Goal: Task Accomplishment & Management: Manage account settings

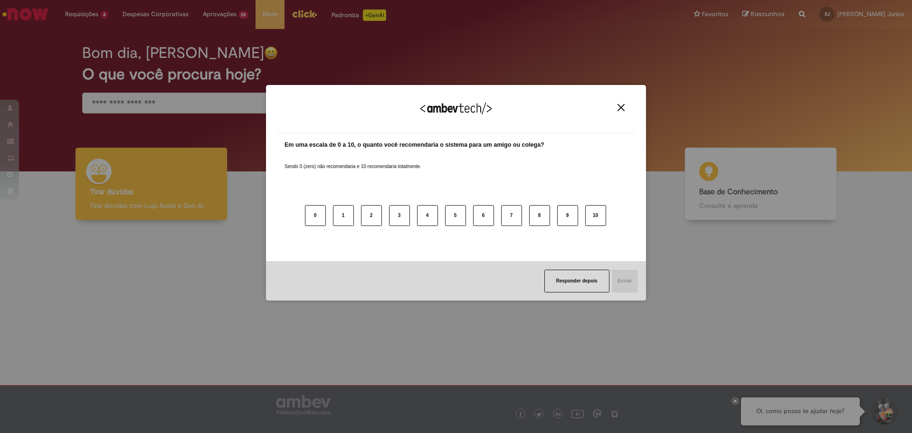
click at [628, 112] on div "Agradecemos seu feedback!" at bounding box center [456, 114] width 357 height 37
click at [622, 112] on div "Agradecemos seu feedback!" at bounding box center [456, 114] width 357 height 37
click at [619, 108] on img "Close" at bounding box center [621, 107] width 7 height 7
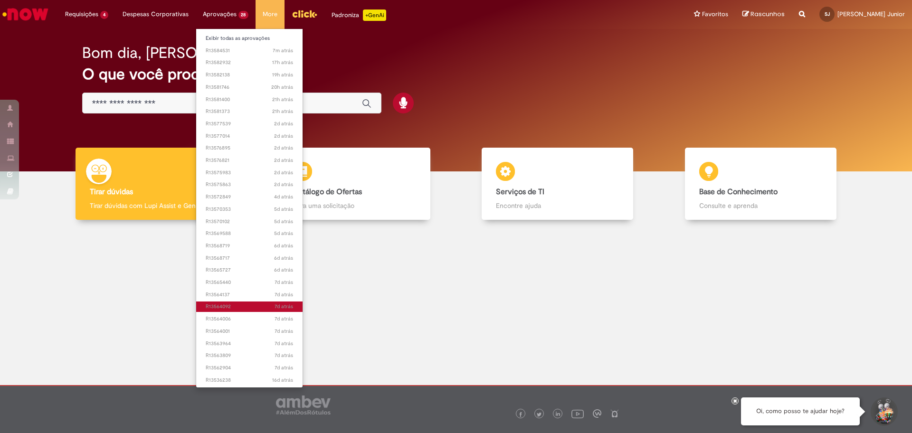
click at [242, 306] on span "7d atrás 7 dias atrás R13564092" at bounding box center [250, 307] width 88 height 8
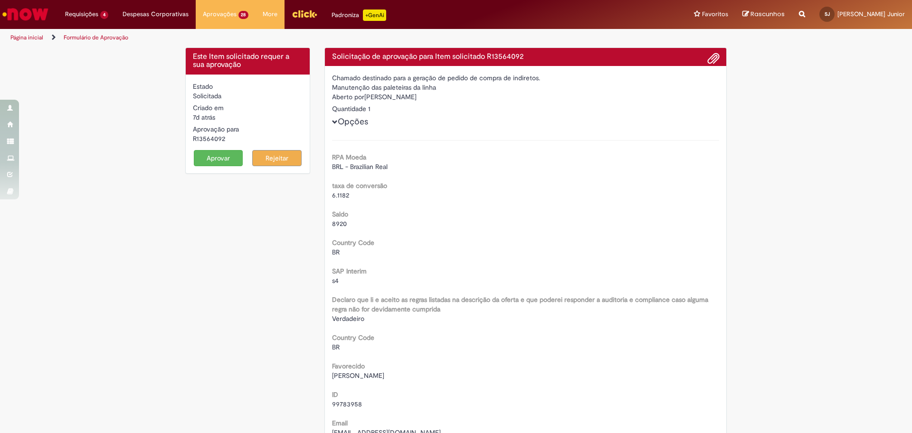
click at [218, 156] on button "Aprovar" at bounding box center [218, 158] width 49 height 16
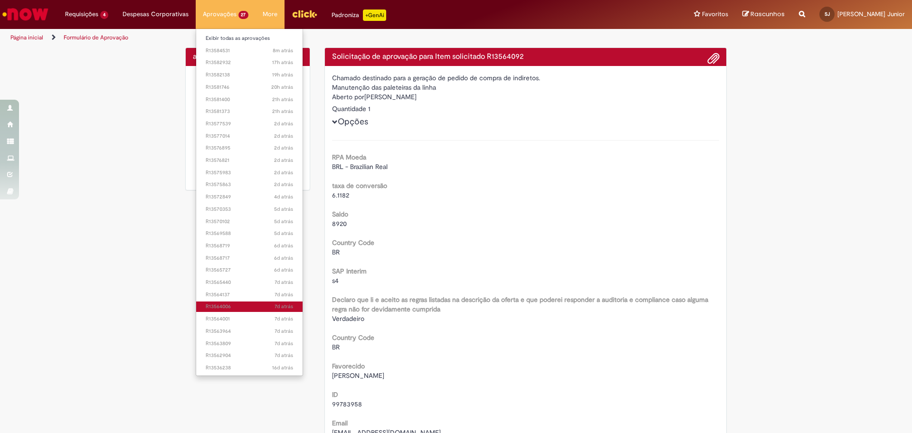
click at [238, 307] on span "7d atrás 7 dias atrás R13564006" at bounding box center [250, 307] width 88 height 8
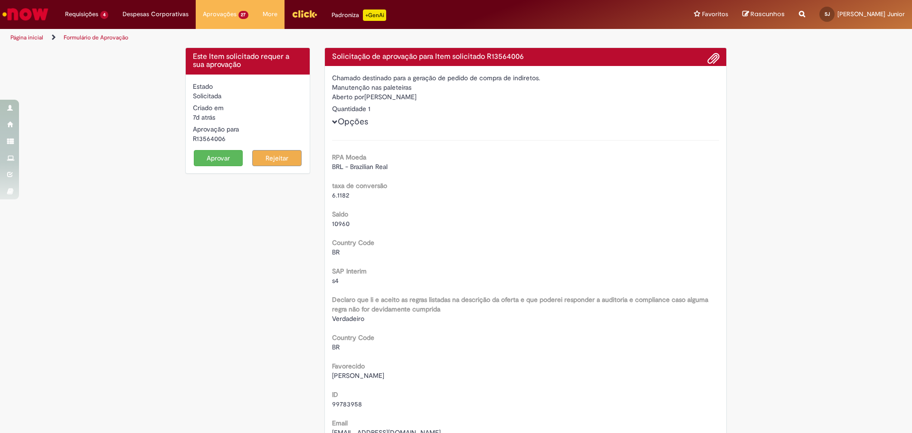
click at [216, 157] on button "Aprovar" at bounding box center [218, 158] width 49 height 16
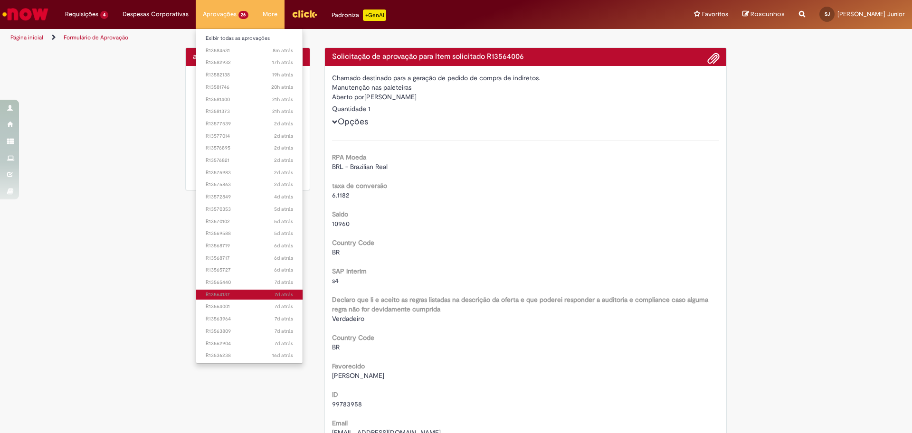
click at [231, 291] on span "7d atrás 7 dias atrás R13564137" at bounding box center [250, 295] width 88 height 8
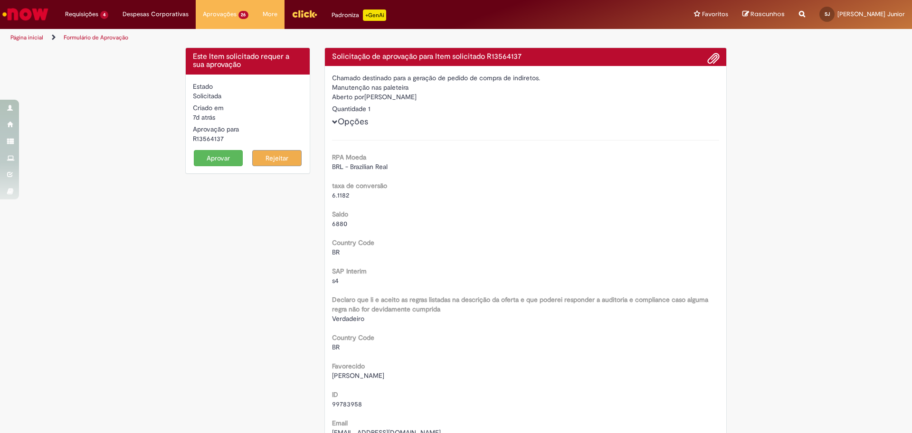
click at [199, 160] on button "Aprovar" at bounding box center [218, 158] width 49 height 16
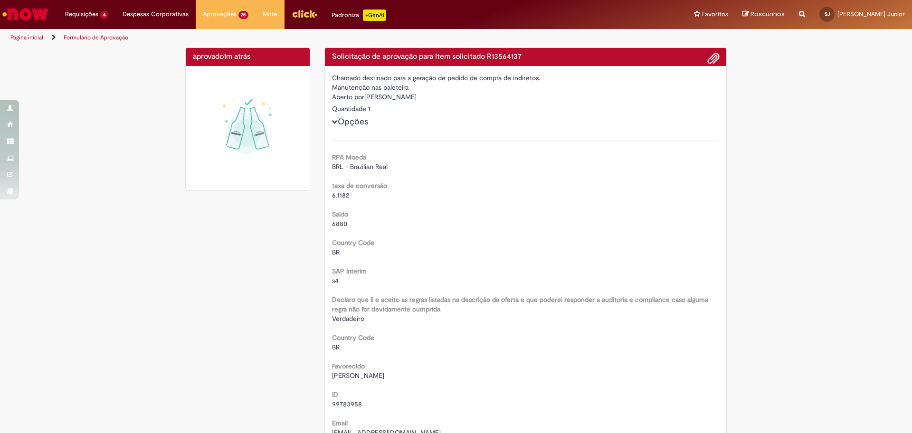
click at [26, 37] on link "Página inicial" at bounding box center [26, 38] width 33 height 8
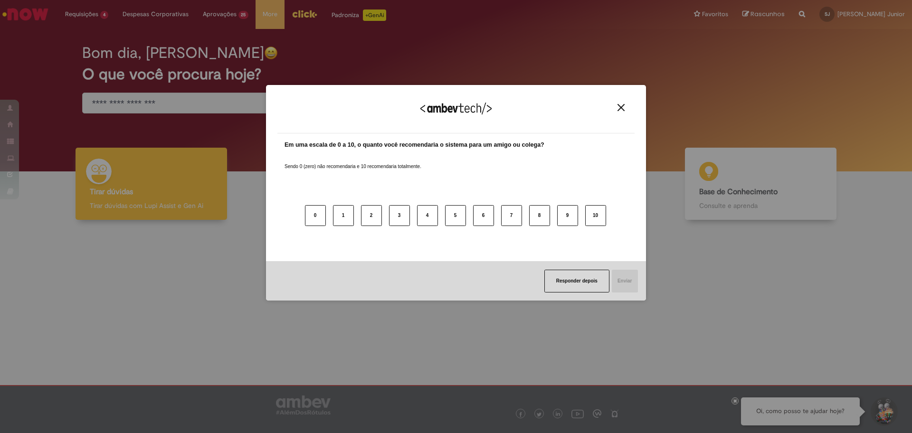
click at [625, 110] on button "Close" at bounding box center [621, 108] width 13 height 8
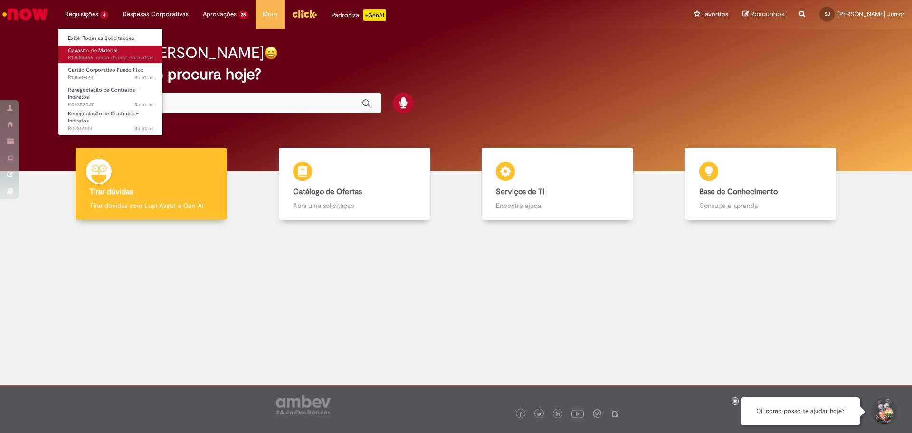
click at [89, 50] on span "Cadastro de Material" at bounding box center [92, 50] width 49 height 7
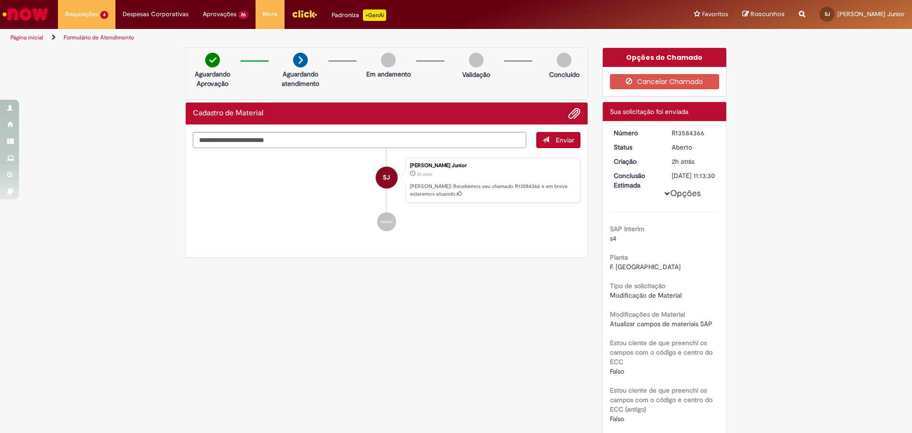
click at [35, 39] on link "Página inicial" at bounding box center [26, 38] width 33 height 8
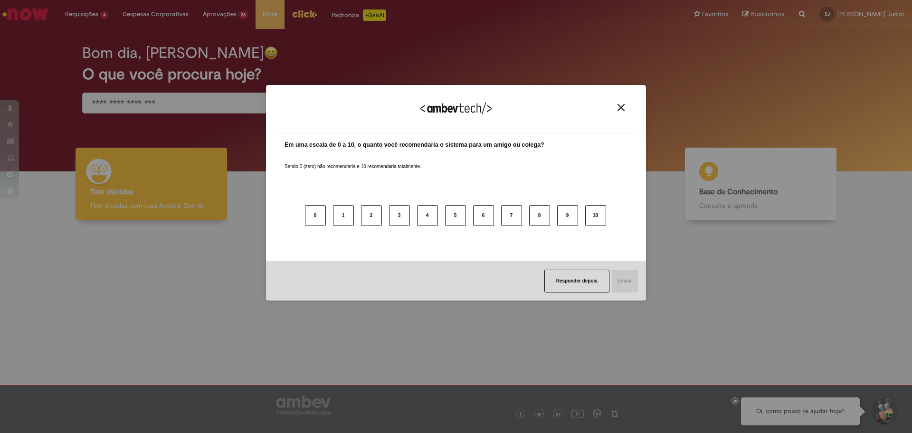
click at [621, 111] on img "Close" at bounding box center [621, 107] width 7 height 7
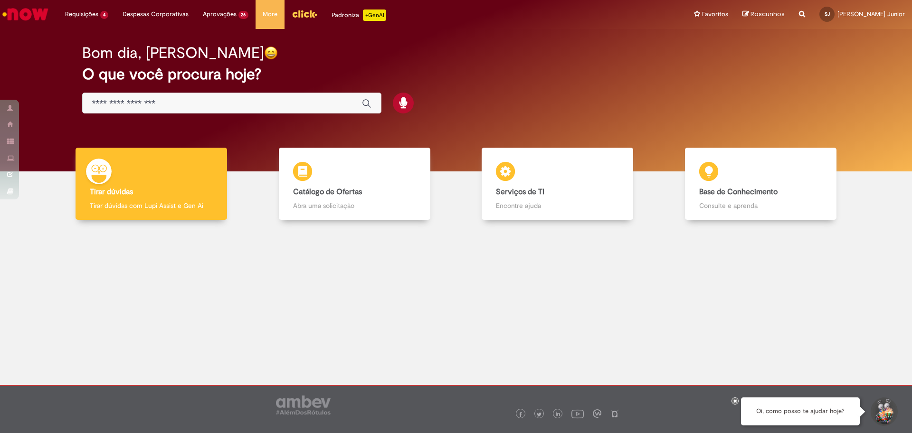
click at [239, 257] on div at bounding box center [456, 300] width 898 height 147
